Goal: Task Accomplishment & Management: Manage account settings

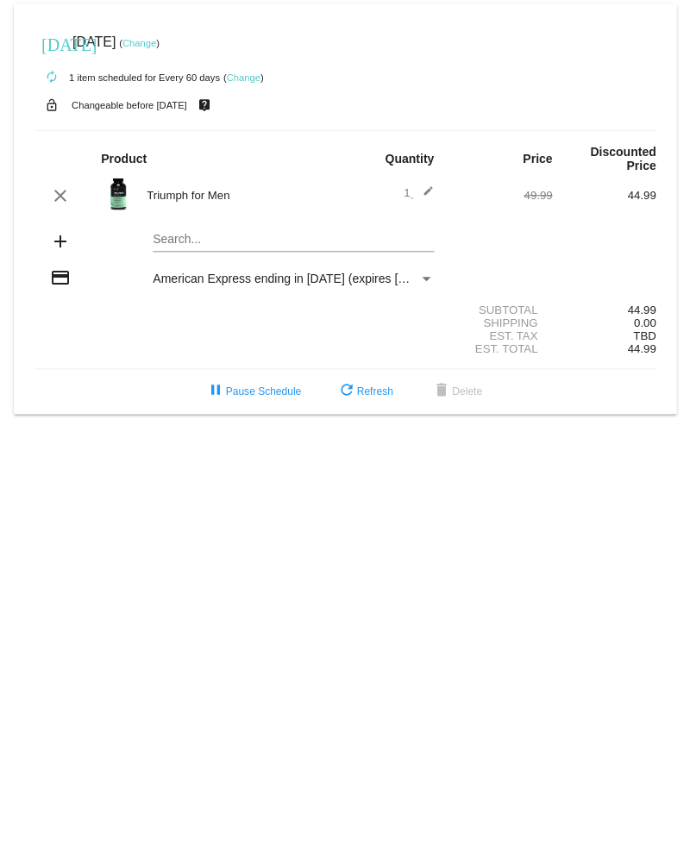
click at [239, 76] on link "Change" at bounding box center [243, 77] width 34 height 10
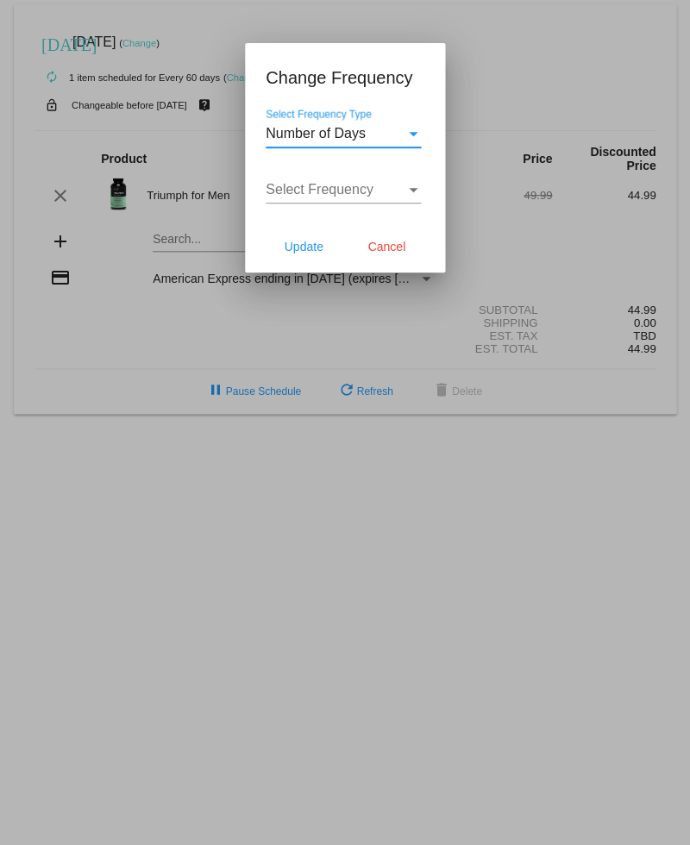
click at [411, 135] on div "Select Frequency Type" at bounding box center [413, 134] width 9 height 4
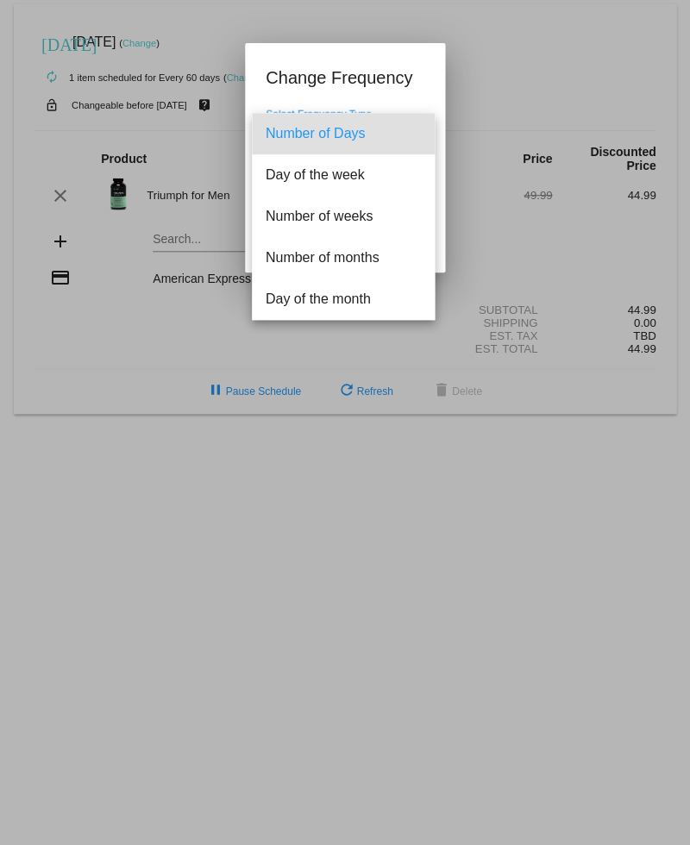
click at [380, 85] on div at bounding box center [345, 422] width 690 height 845
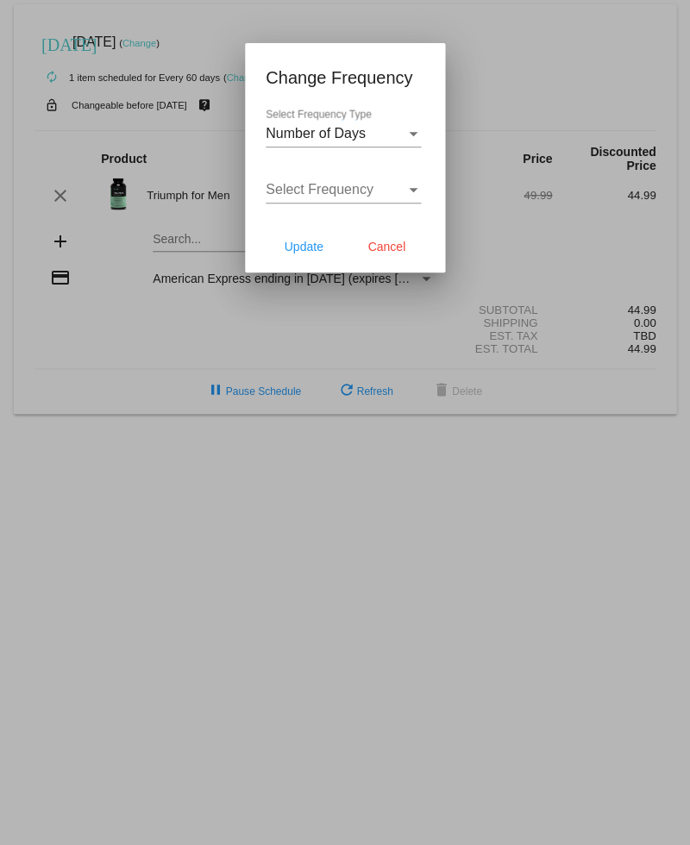
click at [397, 180] on div "Select Frequency Select Frequency" at bounding box center [343, 184] width 155 height 39
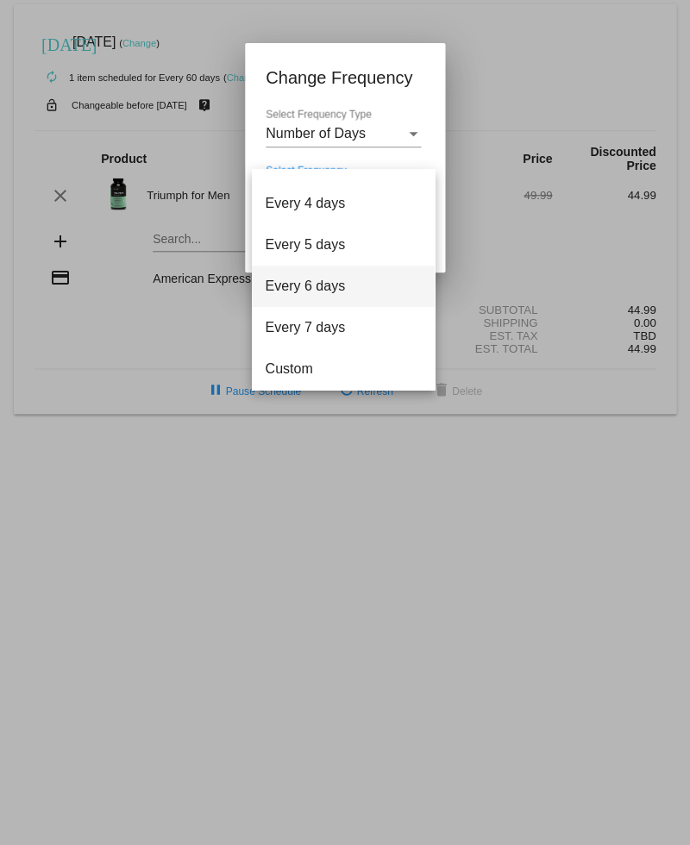
scroll to position [69, 0]
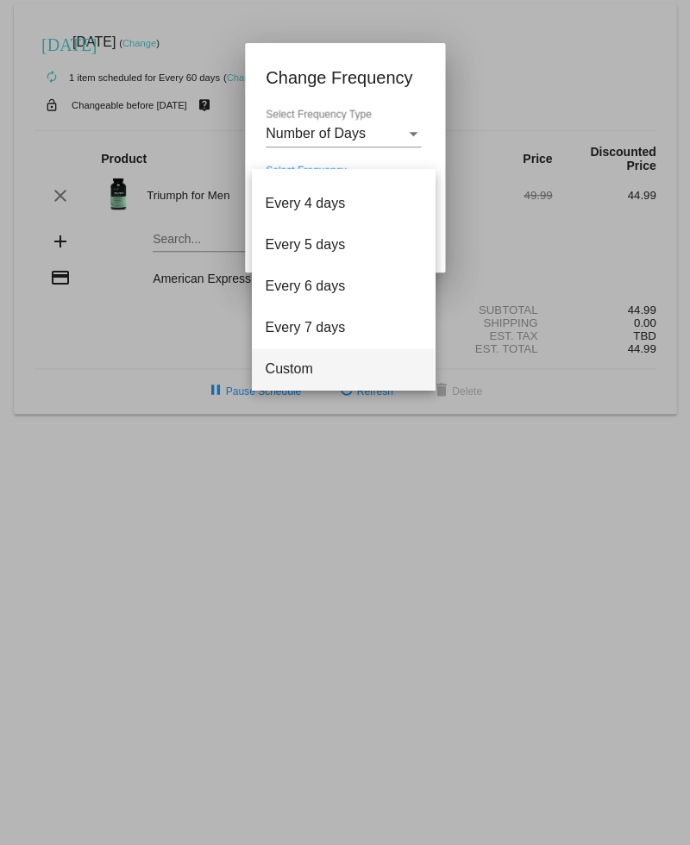
click at [326, 365] on span "Custom" at bounding box center [343, 369] width 155 height 41
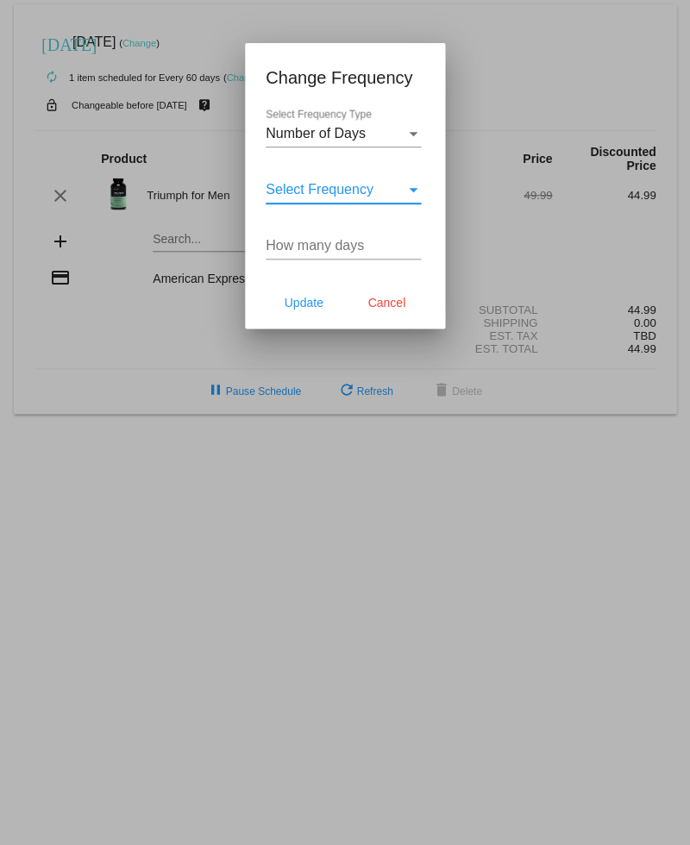
drag, startPoint x: 291, startPoint y: 247, endPoint x: 368, endPoint y: 229, distance: 79.7
click at [296, 245] on input "How many days" at bounding box center [343, 246] width 155 height 16
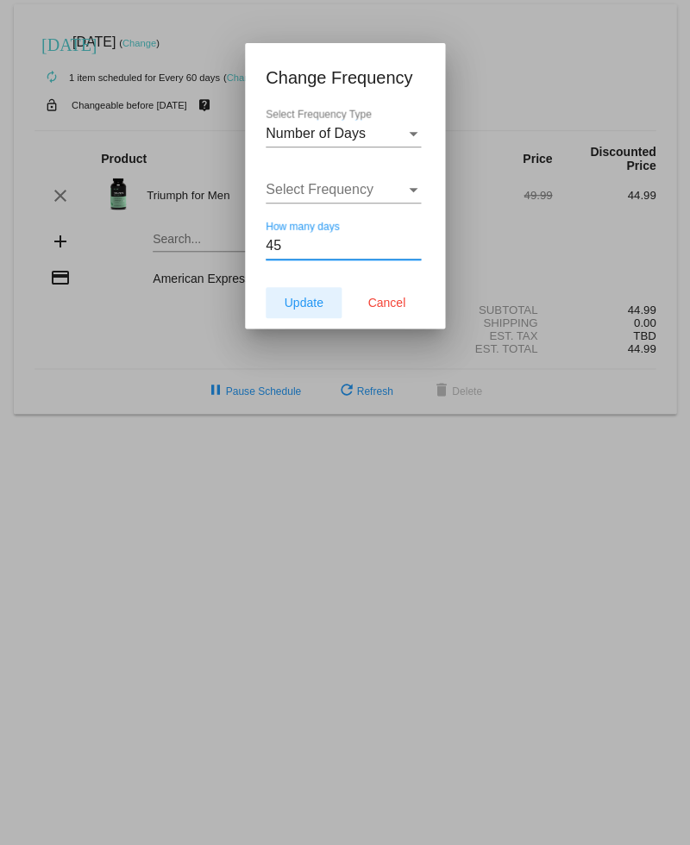
type input "45"
click at [290, 309] on span "Update" at bounding box center [303, 303] width 39 height 14
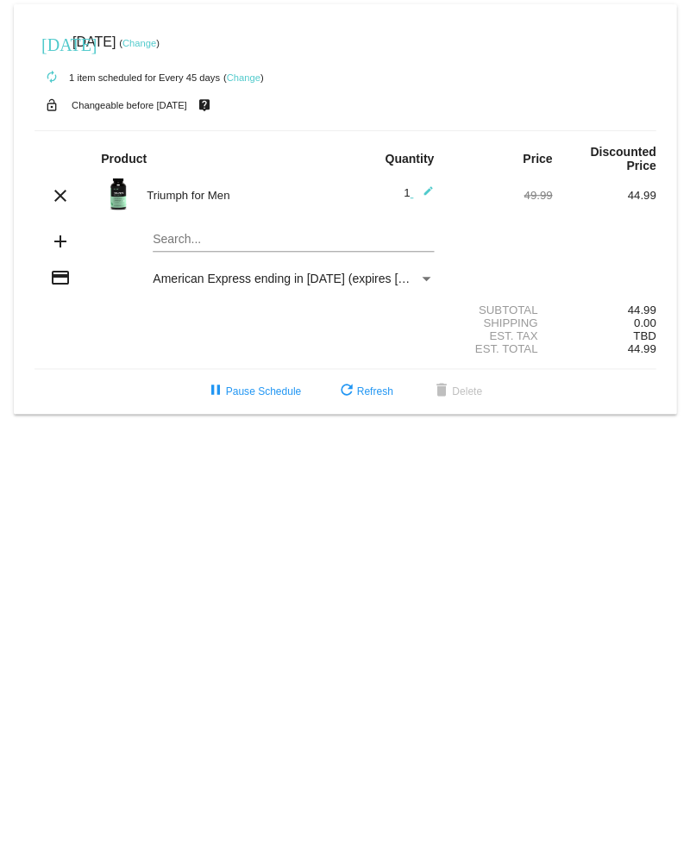
click at [156, 44] on link "Change" at bounding box center [140, 43] width 34 height 10
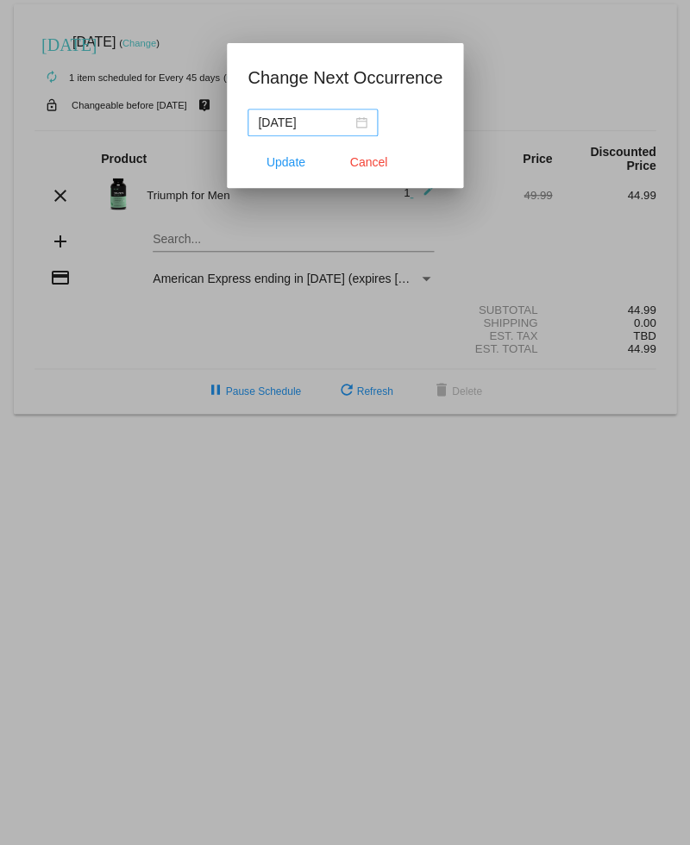
click at [345, 117] on div "[DATE]" at bounding box center [313, 122] width 110 height 19
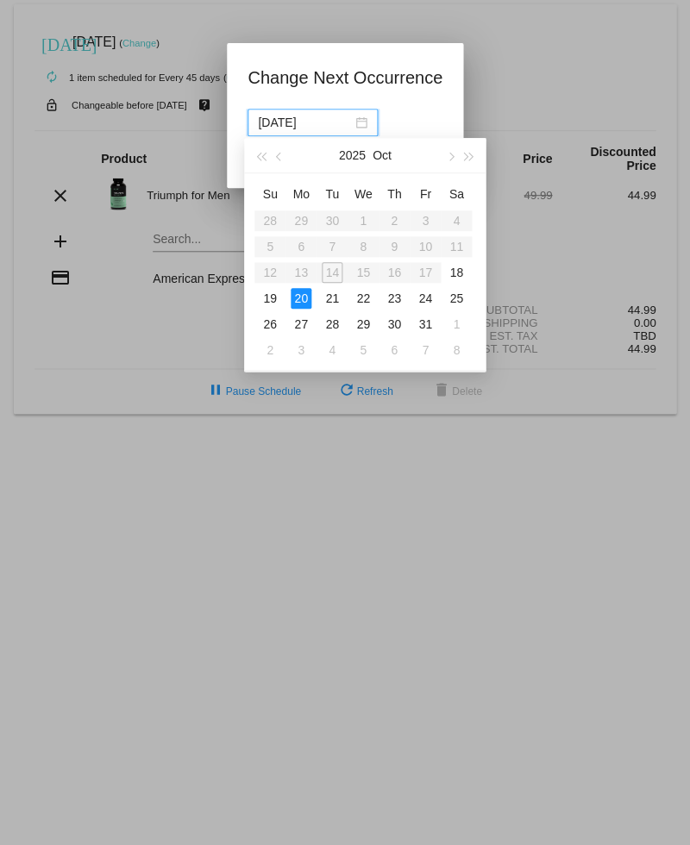
click at [293, 297] on div "20" at bounding box center [301, 298] width 21 height 21
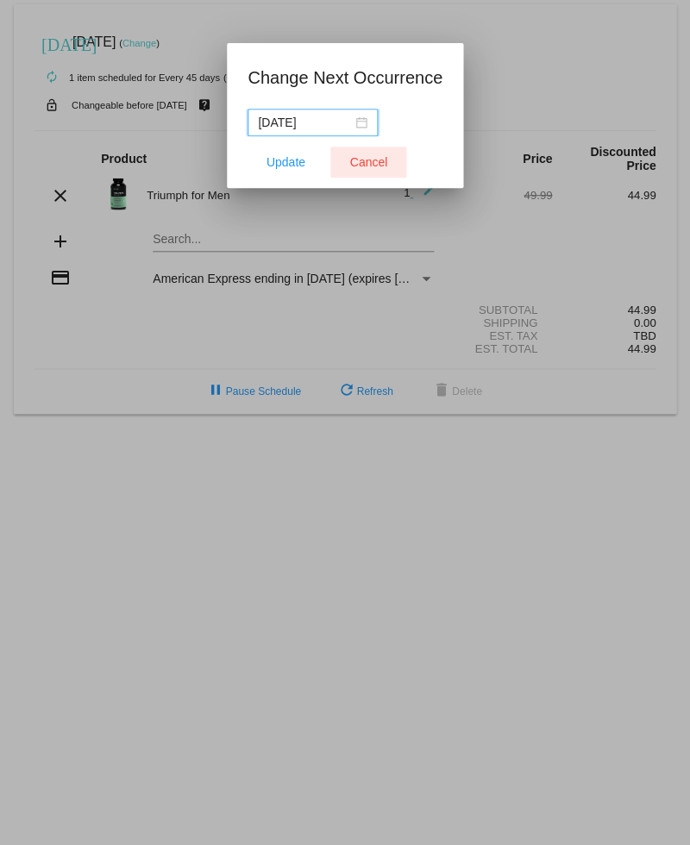
click at [360, 158] on span "Cancel" at bounding box center [368, 162] width 38 height 14
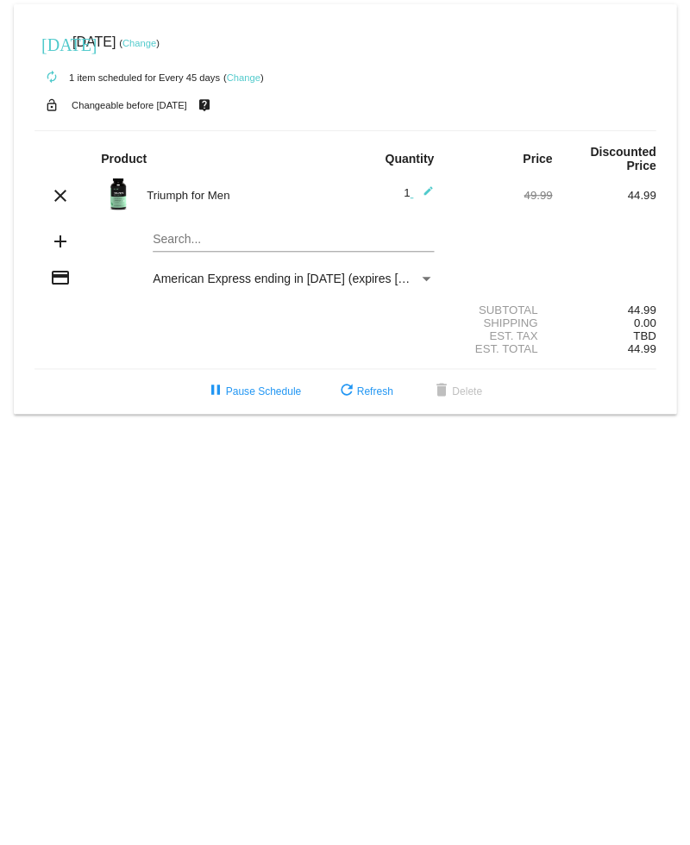
click at [156, 45] on link "Change" at bounding box center [140, 43] width 34 height 10
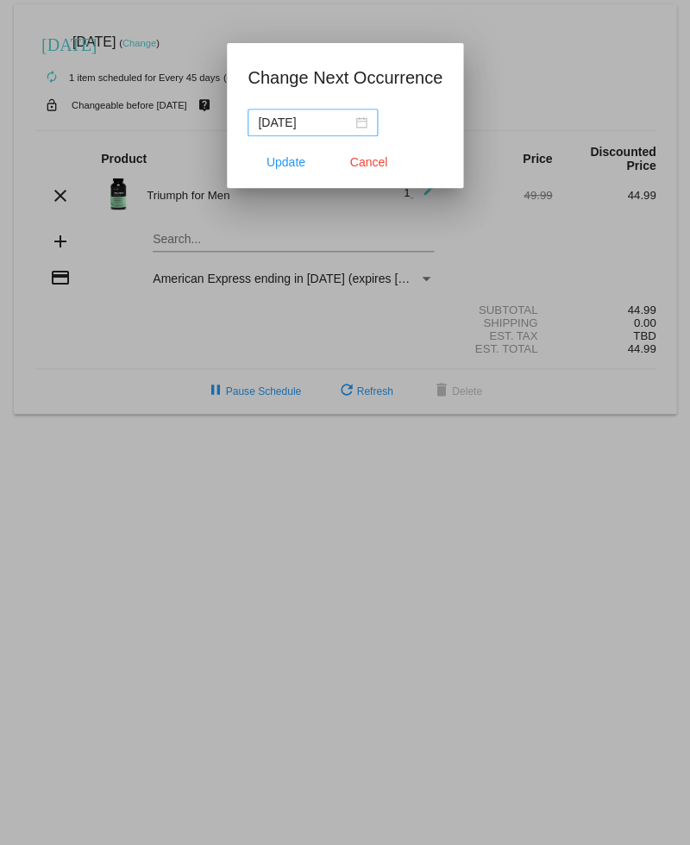
click at [349, 122] on div "[DATE]" at bounding box center [313, 122] width 110 height 19
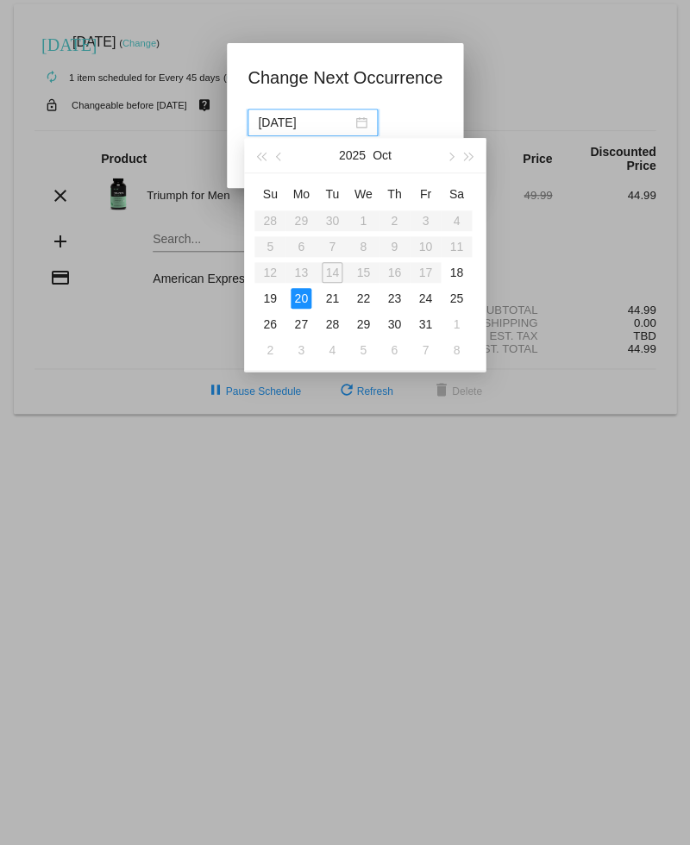
click at [411, 117] on div "[DATE]" at bounding box center [345, 123] width 195 height 28
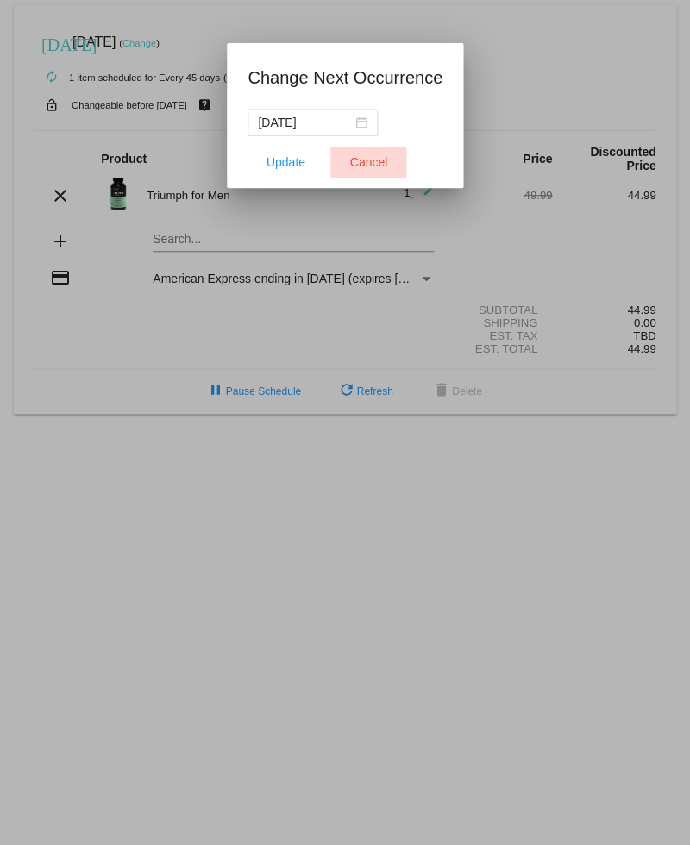
click at [350, 164] on span "Cancel" at bounding box center [368, 162] width 38 height 14
